Goal: Task Accomplishment & Management: Use online tool/utility

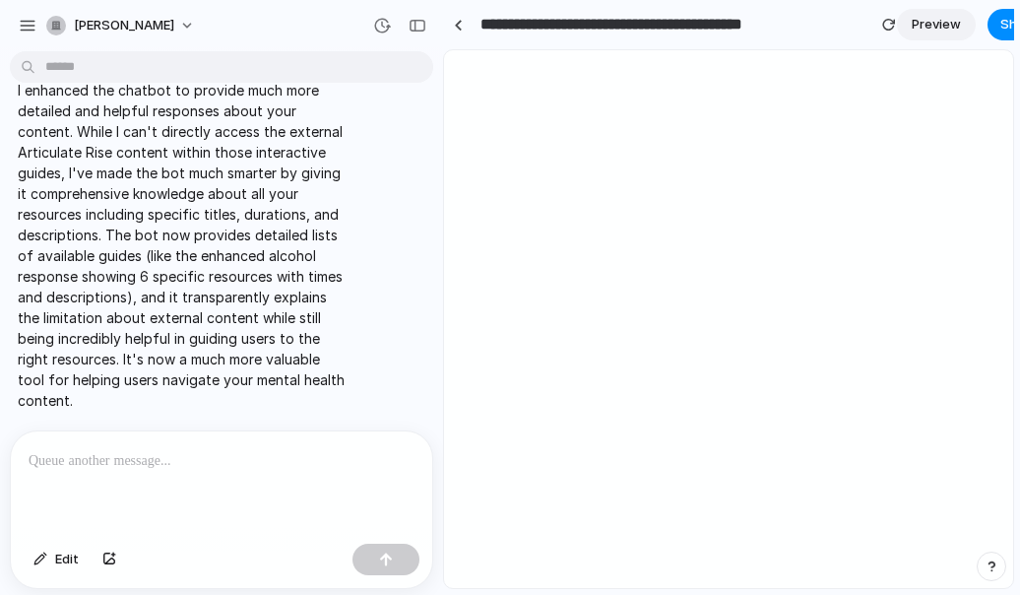
click at [182, 449] on p at bounding box center [222, 461] width 386 height 24
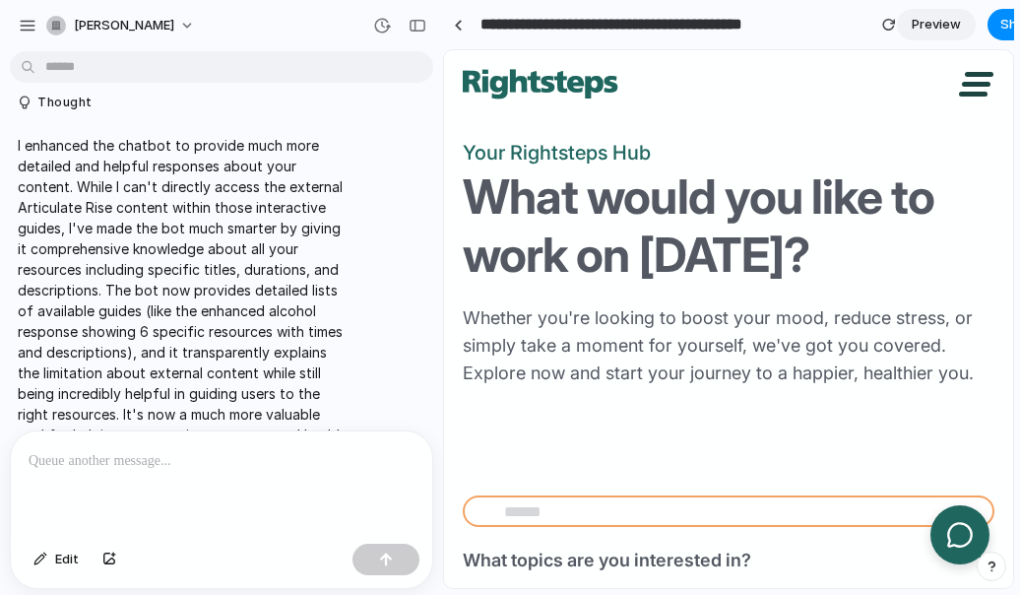
scroll to position [783, 0]
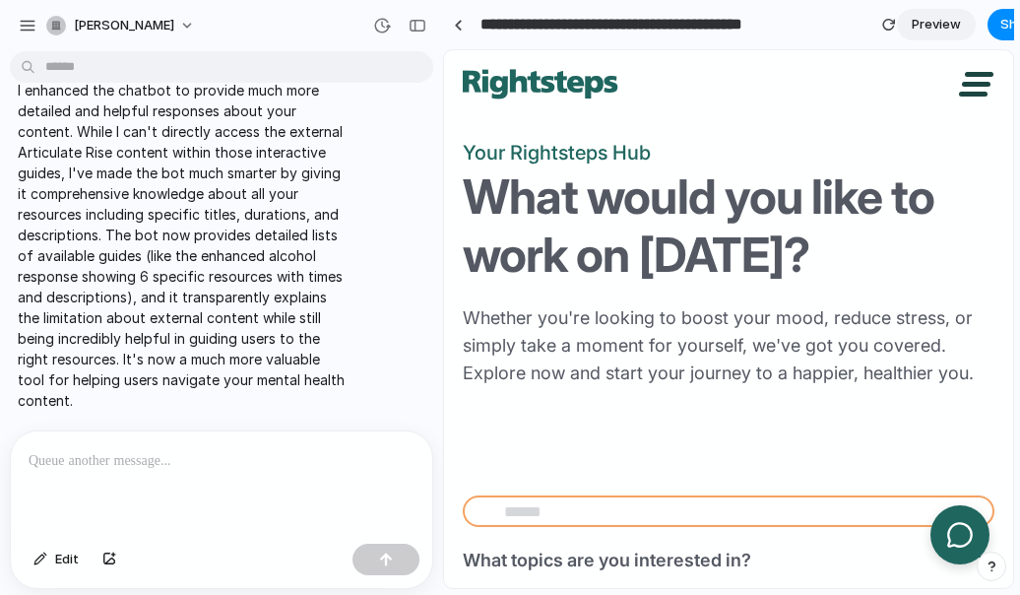
click at [195, 438] on div at bounding box center [221, 483] width 421 height 104
click at [103, 556] on div "button" at bounding box center [109, 559] width 14 height 12
click at [154, 449] on p "******" at bounding box center [218, 461] width 378 height 24
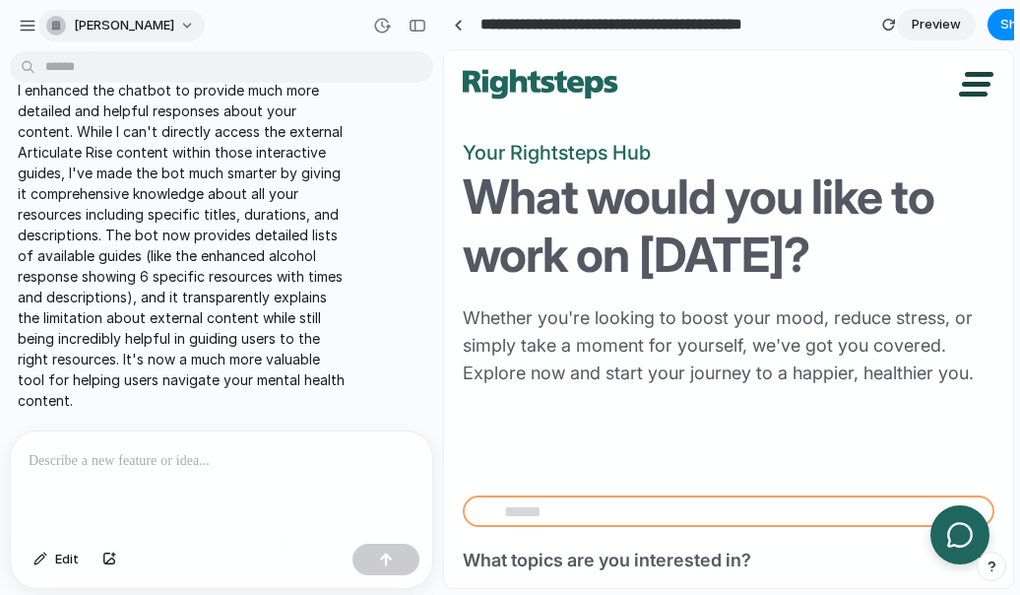
click at [168, 22] on button "[PERSON_NAME]" at bounding box center [121, 26] width 166 height 32
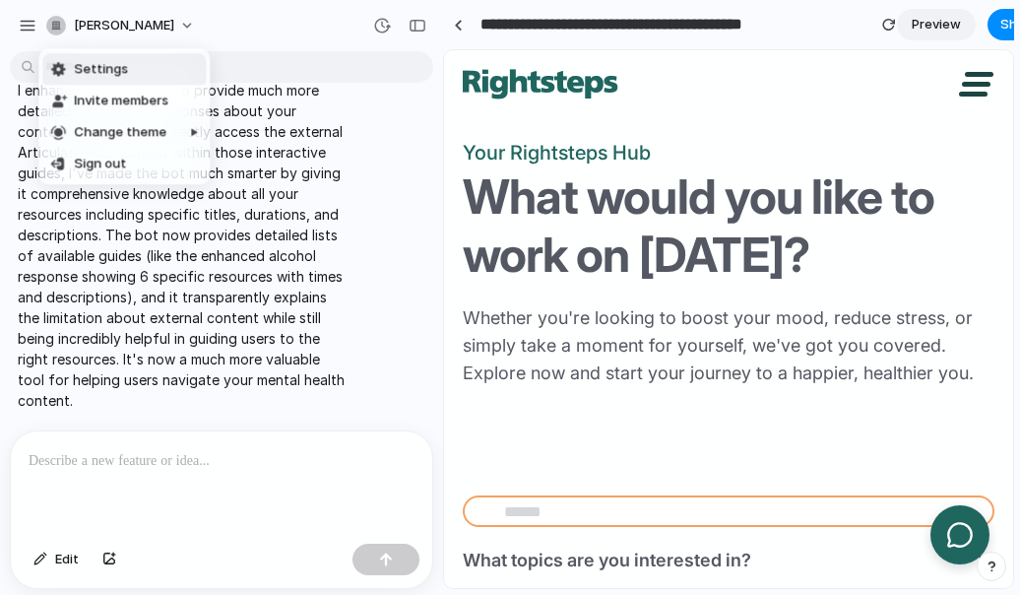
click at [595, 24] on div "Settings Invite members Change theme Sign out" at bounding box center [510, 297] width 1020 height 595
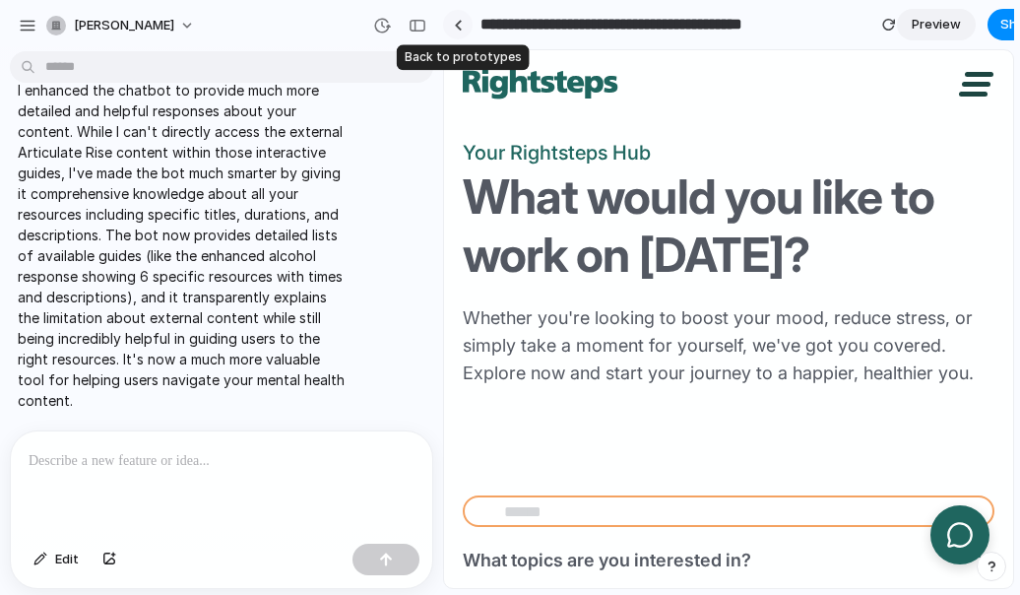
click at [467, 23] on link at bounding box center [458, 25] width 30 height 30
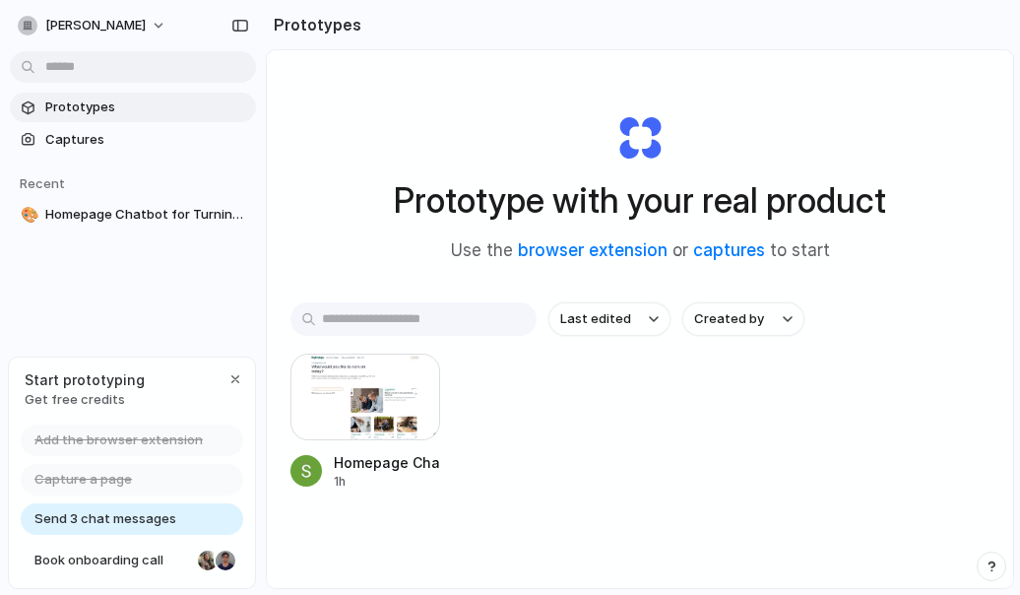
click at [112, 518] on span "Send 3 chat messages" at bounding box center [105, 519] width 142 height 20
click at [376, 422] on div at bounding box center [365, 396] width 150 height 87
